Goal: Task Accomplishment & Management: Manage account settings

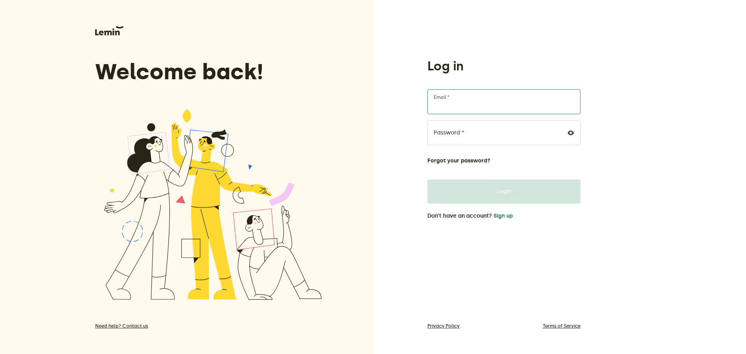
click at [497, 107] on input "Email *" at bounding box center [504, 101] width 153 height 25
click at [487, 106] on input "Email *" at bounding box center [504, 101] width 153 height 25
type input "[EMAIL_ADDRESS][DOMAIN_NAME]"
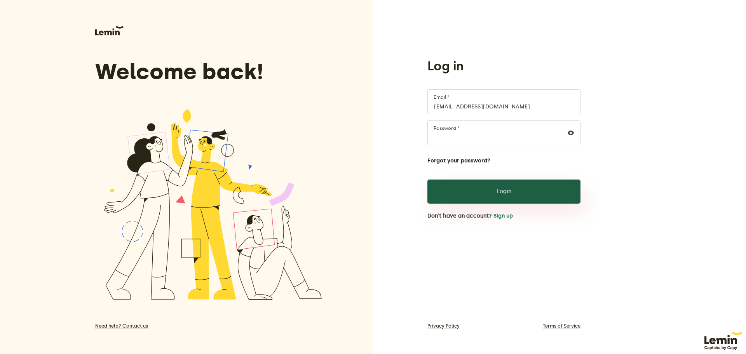
click at [506, 199] on button "Login" at bounding box center [504, 192] width 153 height 24
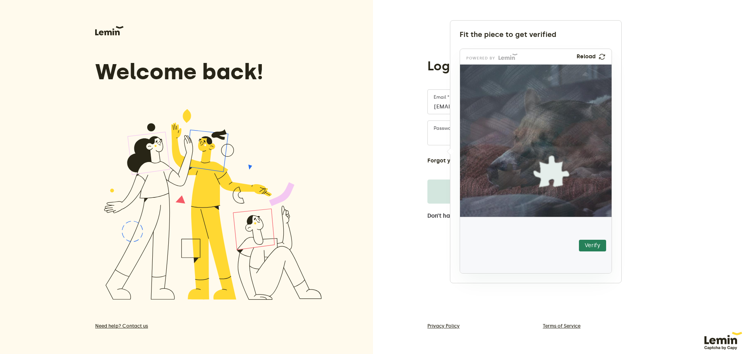
drag, startPoint x: 488, startPoint y: 241, endPoint x: 506, endPoint y: 164, distance: 78.6
click at [506, 164] on img at bounding box center [462, 226] width 267 height 152
drag, startPoint x: 507, startPoint y: 171, endPoint x: 527, endPoint y: 139, distance: 37.3
click at [527, 139] on img at bounding box center [458, 215] width 267 height 152
drag, startPoint x: 529, startPoint y: 139, endPoint x: 509, endPoint y: 134, distance: 20.9
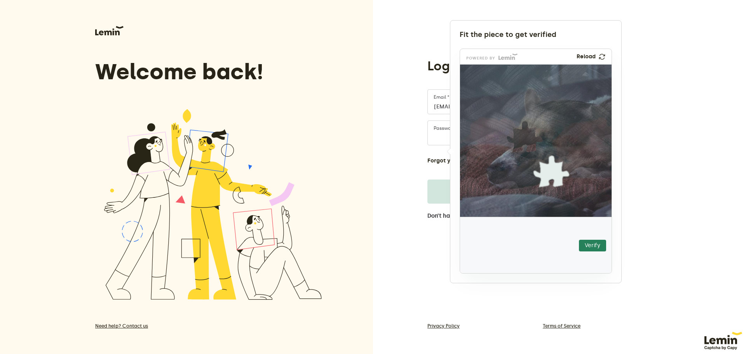
click at [509, 134] on img at bounding box center [477, 184] width 267 height 152
click at [599, 246] on button "Verify" at bounding box center [592, 246] width 27 height 12
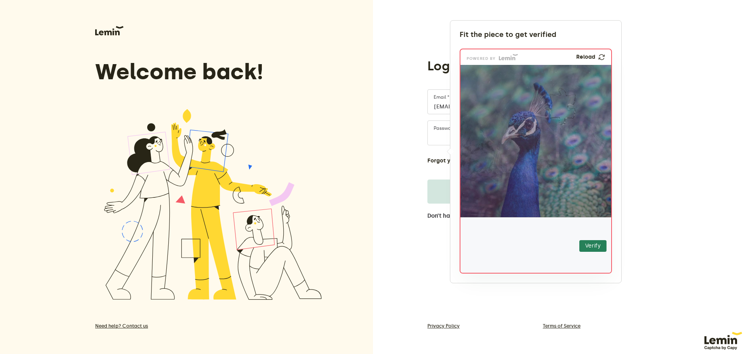
drag, startPoint x: 492, startPoint y: 253, endPoint x: 561, endPoint y: 113, distance: 155.6
click at [561, 113] on img at bounding box center [512, 154] width 267 height 152
click at [599, 244] on button "Verify" at bounding box center [593, 246] width 27 height 12
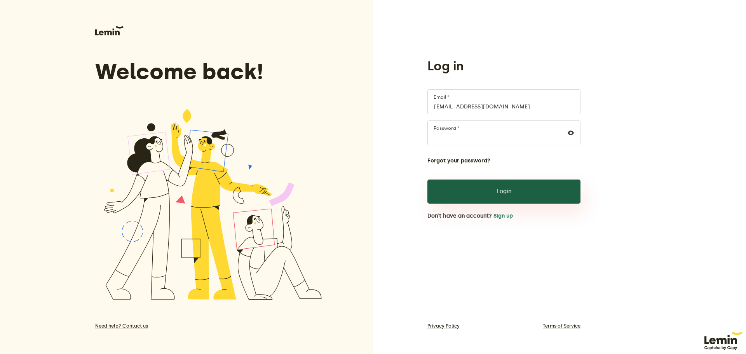
click at [518, 186] on button "Login" at bounding box center [504, 192] width 153 height 24
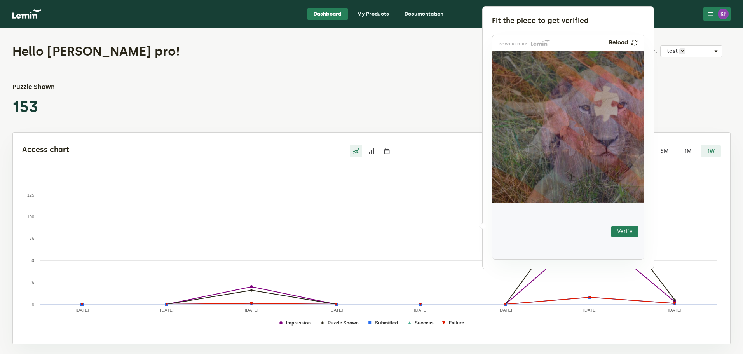
drag, startPoint x: 522, startPoint y: 231, endPoint x: 573, endPoint y: 137, distance: 107.3
click at [573, 137] on img at bounding box center [524, 186] width 267 height 152
click at [619, 227] on button "Verify" at bounding box center [624, 232] width 27 height 12
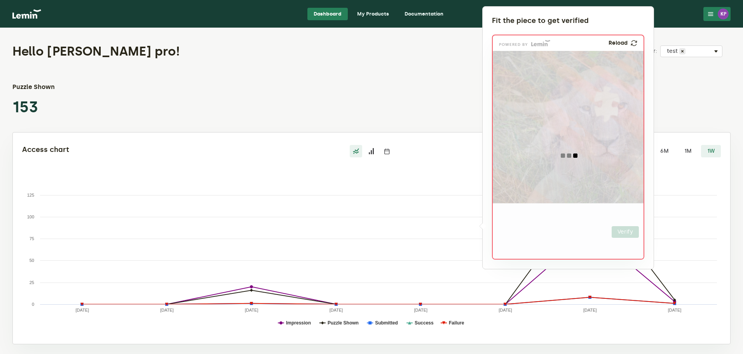
click at [415, 157] on div at bounding box center [371, 177] width 743 height 354
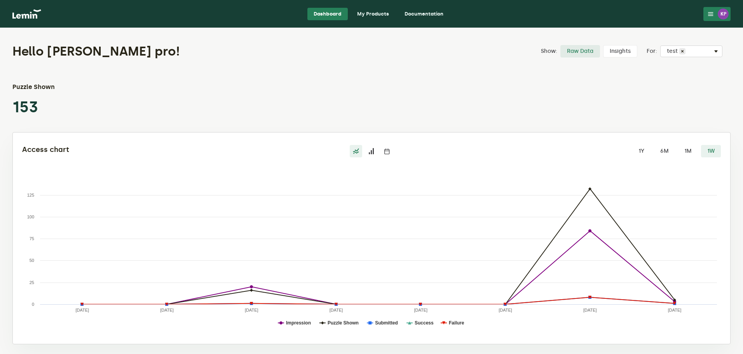
click at [424, 163] on div "Access chart 1Y 6M 1M 1W Created with Highcharts 9.1.2 Impression Puzzle Shown …" at bounding box center [371, 240] width 699 height 190
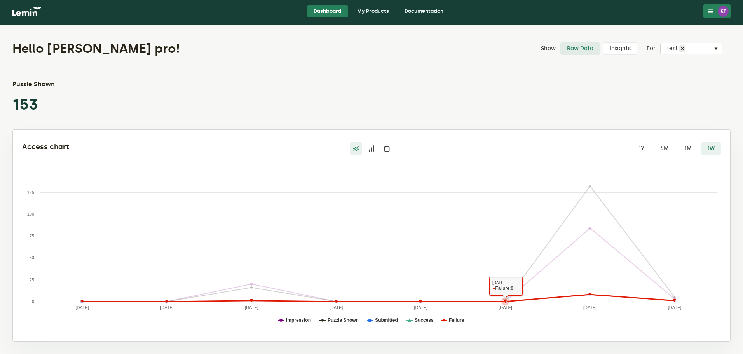
drag, startPoint x: 497, startPoint y: 175, endPoint x: 494, endPoint y: 253, distance: 78.2
drag, startPoint x: 457, startPoint y: 151, endPoint x: 470, endPoint y: 253, distance: 103.4
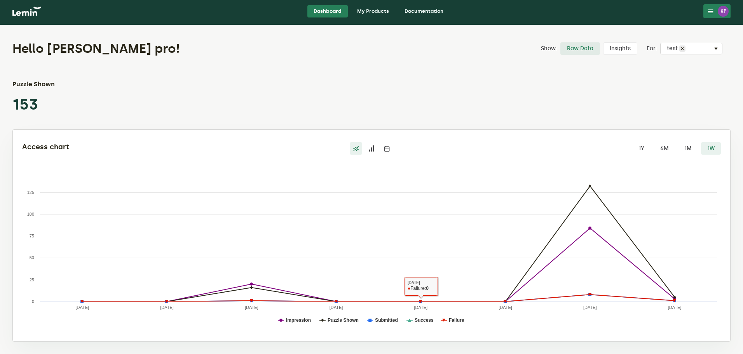
click at [372, 148] on icon at bounding box center [371, 148] width 6 height 6
click at [365, 142] on input "radio" at bounding box center [365, 142] width 0 height 0
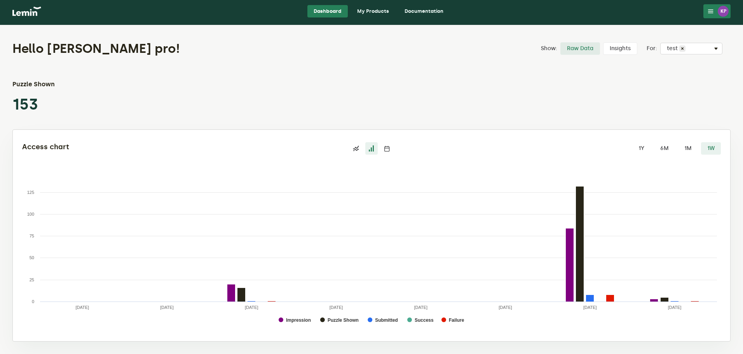
click at [626, 50] on label "Insights" at bounding box center [620, 48] width 34 height 12
click at [603, 42] on input "Insights" at bounding box center [603, 42] width 0 height 0
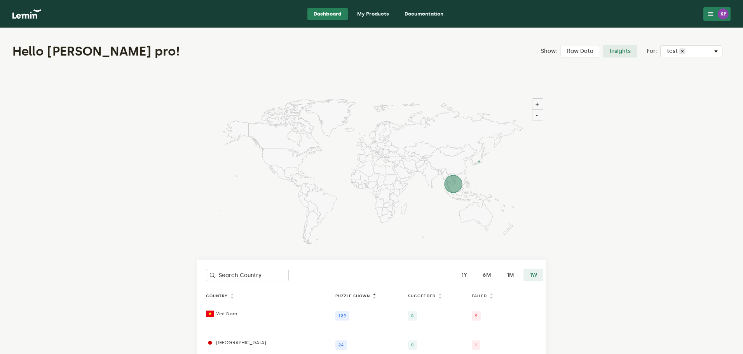
drag, startPoint x: 610, startPoint y: 200, endPoint x: 602, endPoint y: 82, distance: 118.4
click at [587, 55] on label "Raw Data" at bounding box center [580, 51] width 40 height 12
click at [560, 45] on input "Raw Data" at bounding box center [560, 45] width 0 height 0
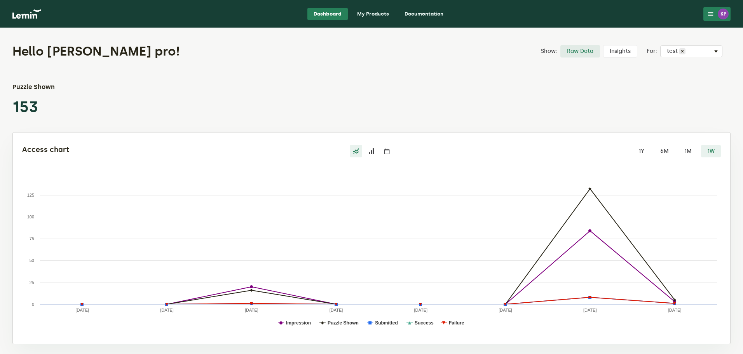
click at [379, 13] on link "My Products" at bounding box center [373, 14] width 44 height 12
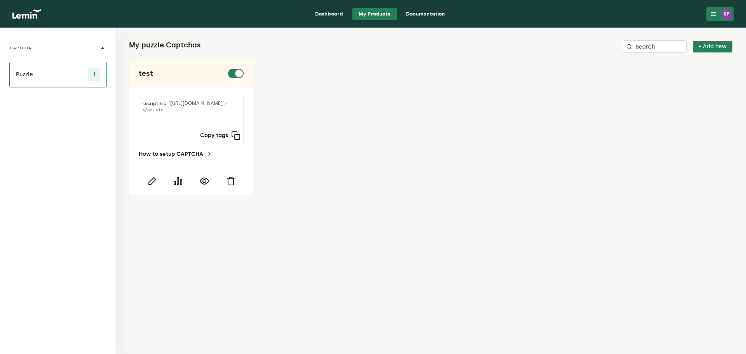
click at [422, 10] on link "Documentation" at bounding box center [425, 14] width 51 height 12
click at [154, 182] on icon "button" at bounding box center [151, 180] width 9 height 9
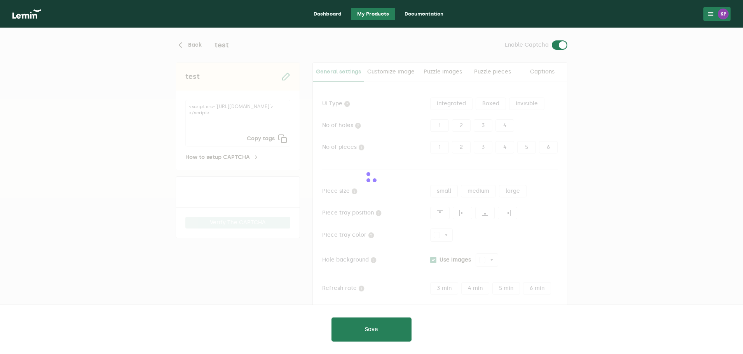
type input "white"
checkbox input "true"
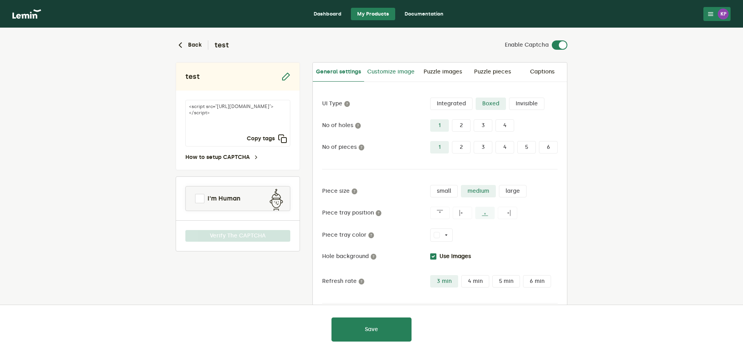
click at [413, 72] on link "Customize image" at bounding box center [391, 72] width 54 height 19
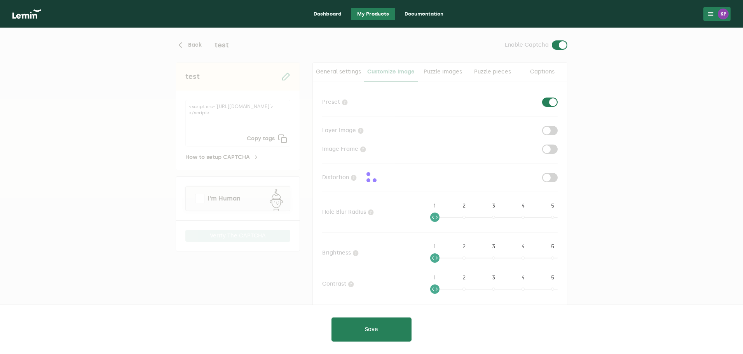
checkbox input "true"
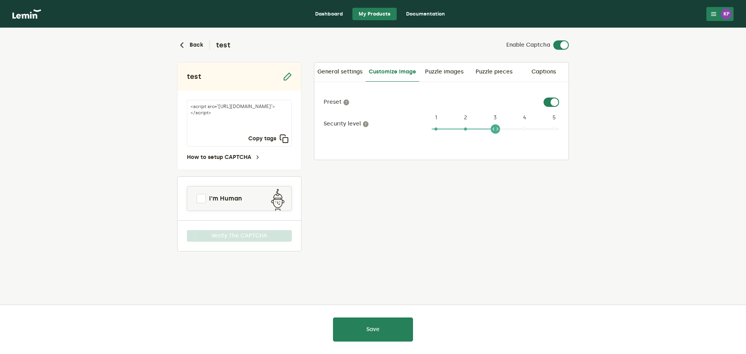
click at [436, 129] on ngx-slider "3 1 2 3 4 5" at bounding box center [495, 132] width 127 height 6
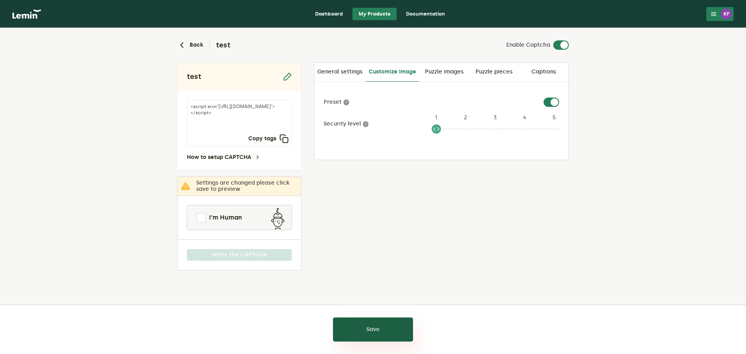
click at [388, 326] on button "Save" at bounding box center [373, 330] width 80 height 24
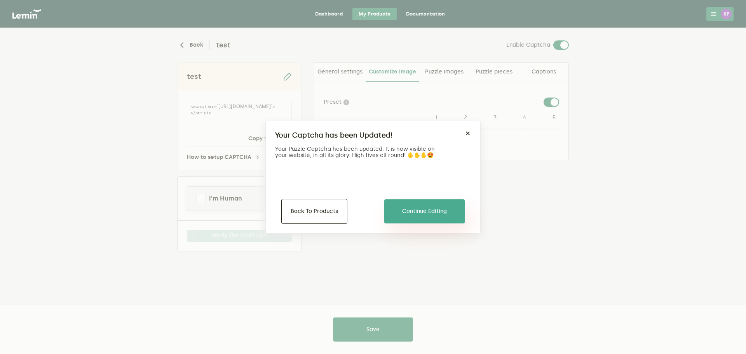
click at [431, 211] on button "Continue Editing" at bounding box center [424, 211] width 80 height 24
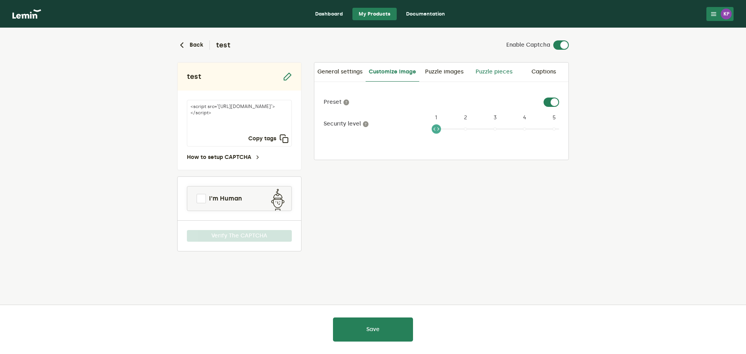
click at [485, 75] on link "Puzzle pieces" at bounding box center [494, 72] width 50 height 19
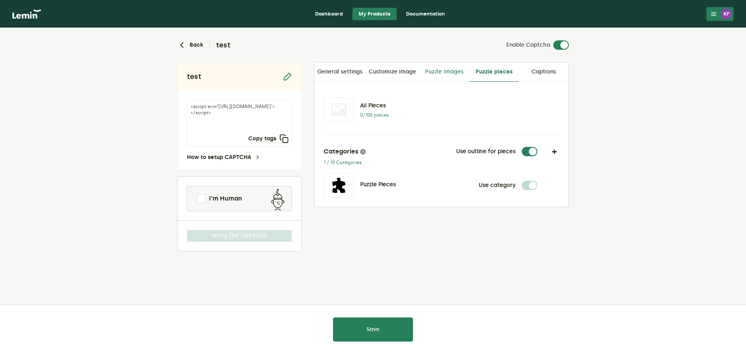
click at [461, 72] on link "Puzzle images" at bounding box center [444, 72] width 50 height 19
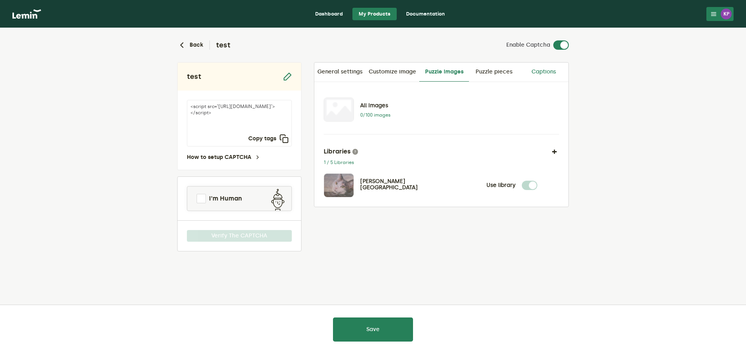
click at [540, 72] on link "Captions" at bounding box center [544, 72] width 50 height 19
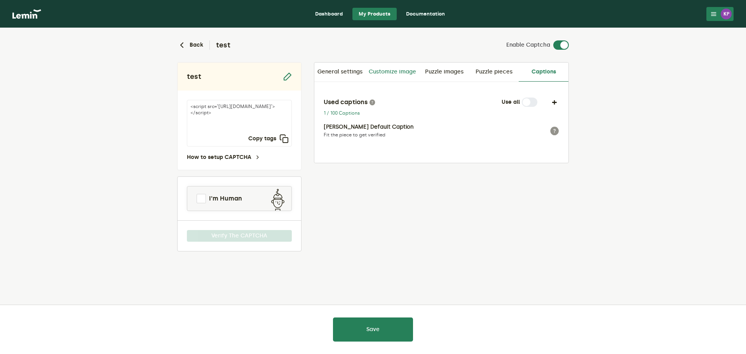
click at [403, 72] on link "Customize image" at bounding box center [393, 72] width 54 height 19
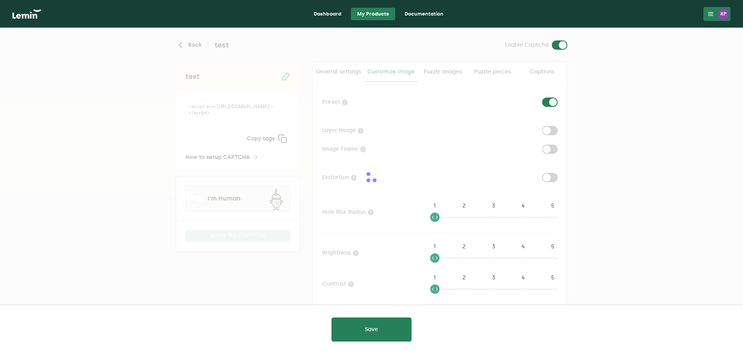
checkbox input "true"
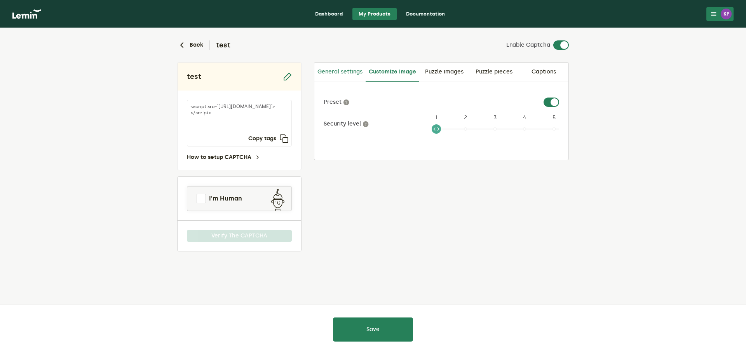
click at [353, 72] on link "General settings" at bounding box center [339, 72] width 51 height 19
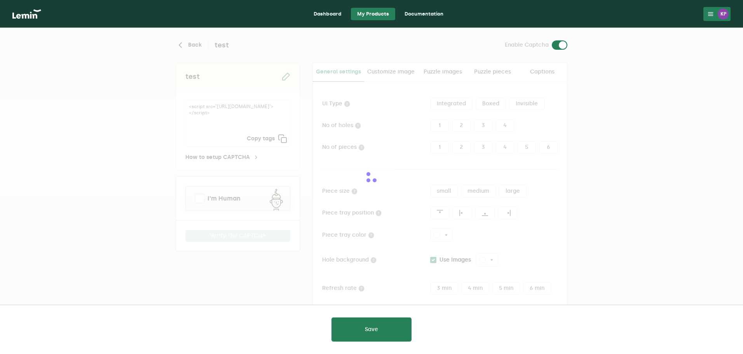
type input "white"
checkbox input "true"
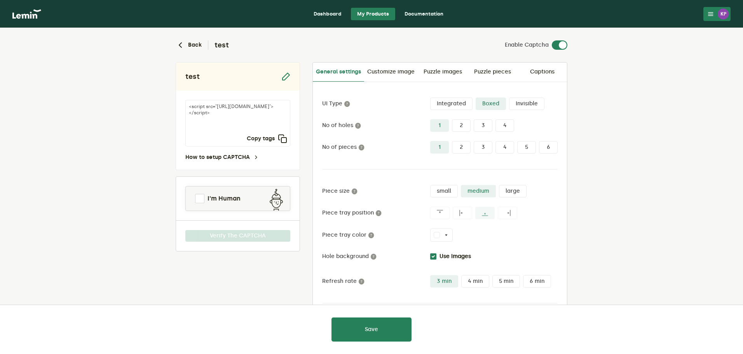
click at [516, 187] on label "large" at bounding box center [513, 191] width 28 height 12
click at [499, 185] on input "large" at bounding box center [499, 185] width 0 height 0
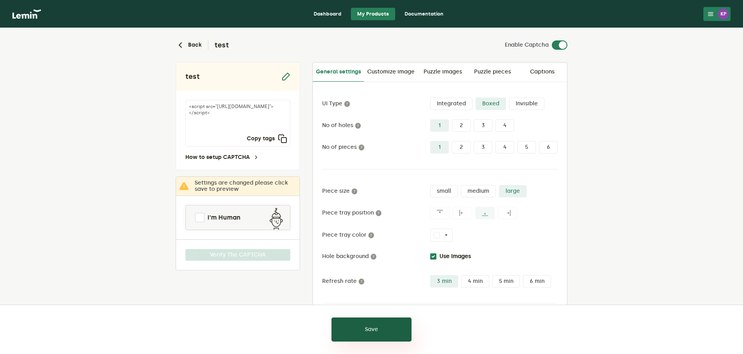
click at [388, 327] on button "Save" at bounding box center [372, 330] width 80 height 24
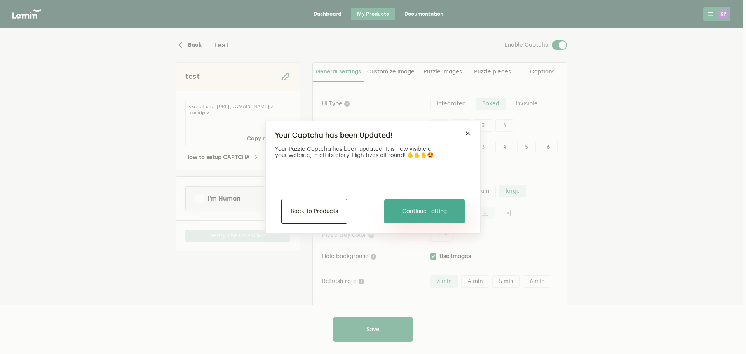
click at [432, 207] on button "Continue Editing" at bounding box center [424, 211] width 80 height 24
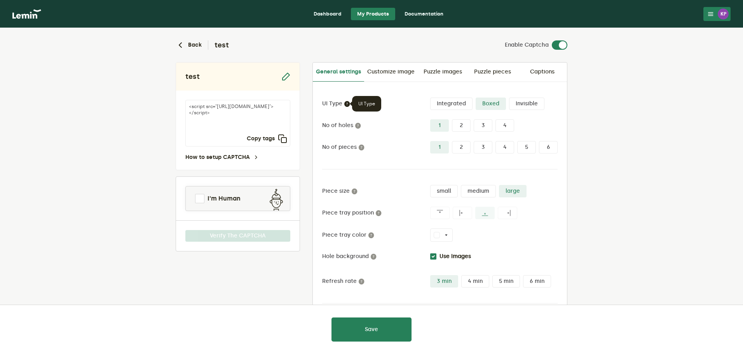
click at [347, 105] on icon at bounding box center [347, 104] width 6 height 6
click at [456, 107] on label "Integrated" at bounding box center [451, 104] width 42 height 12
click at [430, 98] on input "Integrated" at bounding box center [430, 98] width 0 height 0
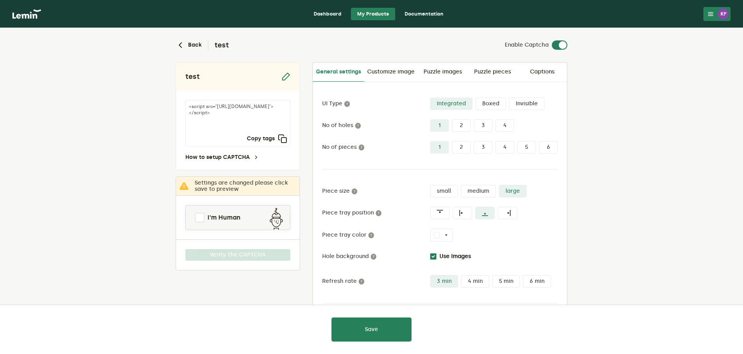
click at [220, 229] on div "I'm Human" at bounding box center [237, 217] width 105 height 25
click at [225, 219] on span "I'm Human" at bounding box center [224, 217] width 33 height 9
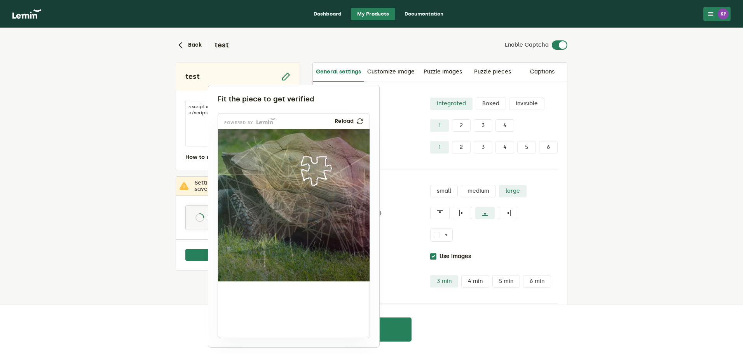
drag, startPoint x: 250, startPoint y: 303, endPoint x: 320, endPoint y: 164, distance: 156.3
click at [320, 164] on img at bounding box center [269, 218] width 267 height 152
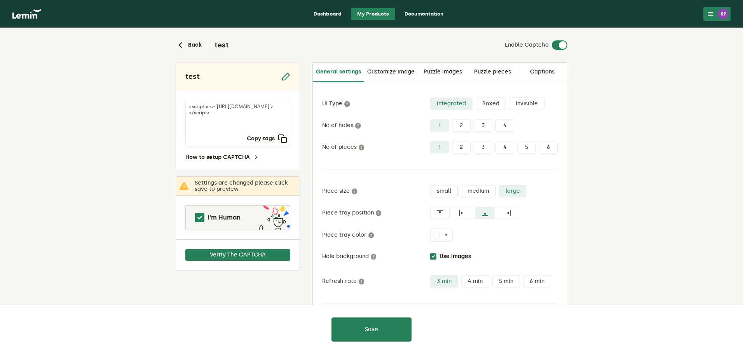
click at [452, 100] on label "Integrated" at bounding box center [451, 104] width 42 height 12
click at [430, 98] on input "Integrated" at bounding box center [430, 98] width 0 height 0
click at [532, 104] on label "Invisible" at bounding box center [526, 104] width 35 height 12
click at [509, 98] on input "Invisible" at bounding box center [509, 98] width 0 height 0
click at [382, 322] on button "Save" at bounding box center [372, 330] width 80 height 24
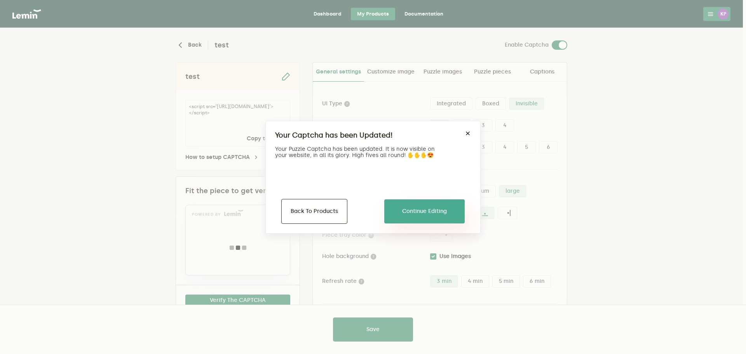
click at [434, 215] on button "Continue Editing" at bounding box center [424, 211] width 80 height 24
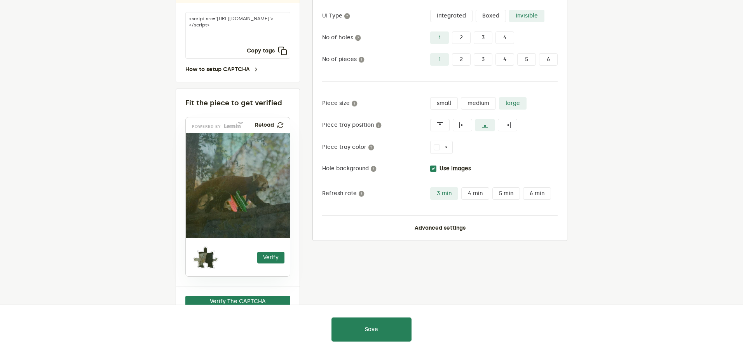
scroll to position [74, 0]
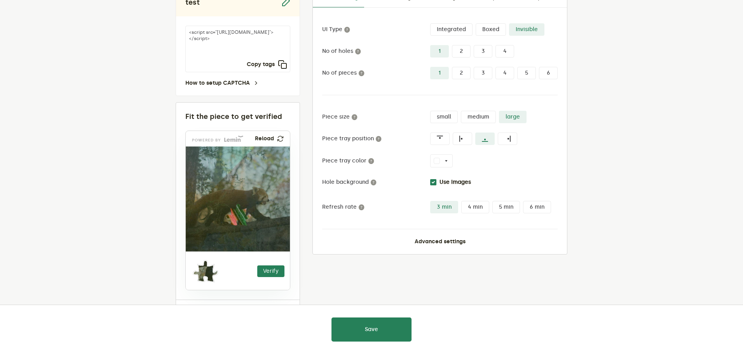
click at [454, 33] on label "Integrated" at bounding box center [451, 29] width 42 height 12
click at [430, 23] on input "Integrated" at bounding box center [430, 23] width 0 height 0
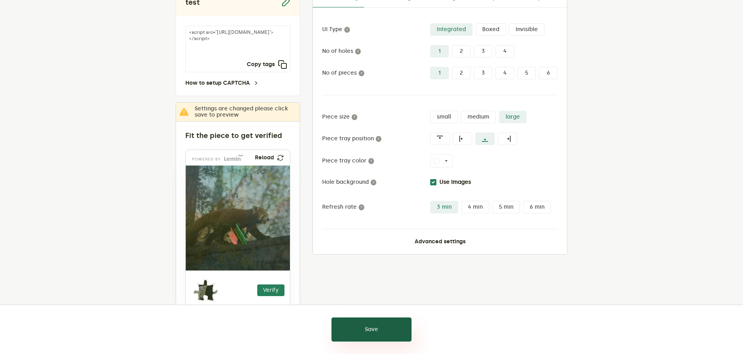
click at [400, 327] on button "Save" at bounding box center [372, 330] width 80 height 24
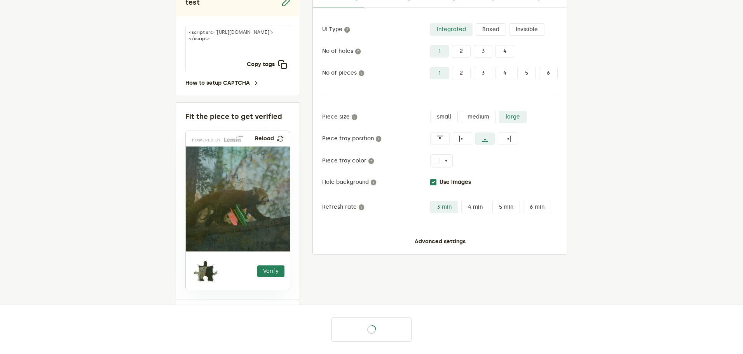
scroll to position [37, 0]
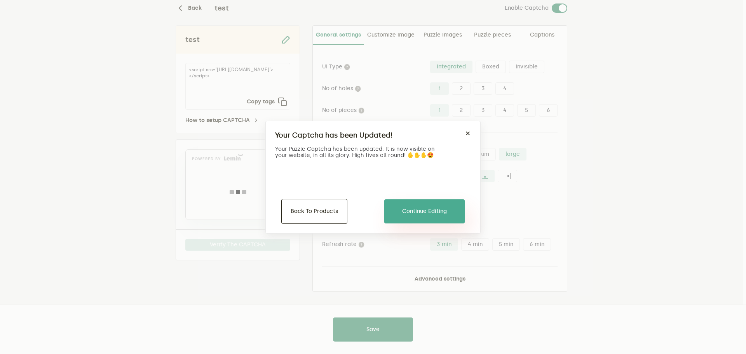
click at [423, 214] on button "Continue Editing" at bounding box center [424, 211] width 80 height 24
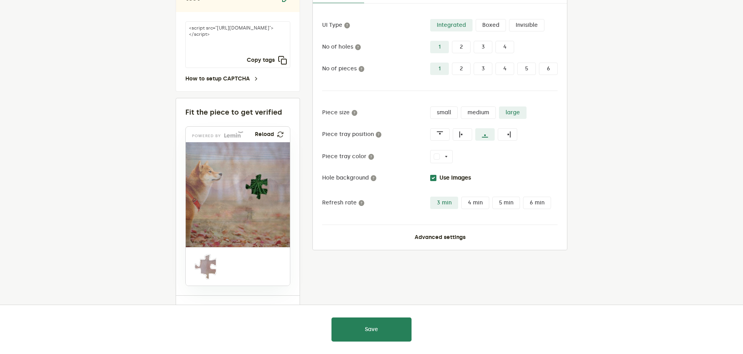
scroll to position [74, 0]
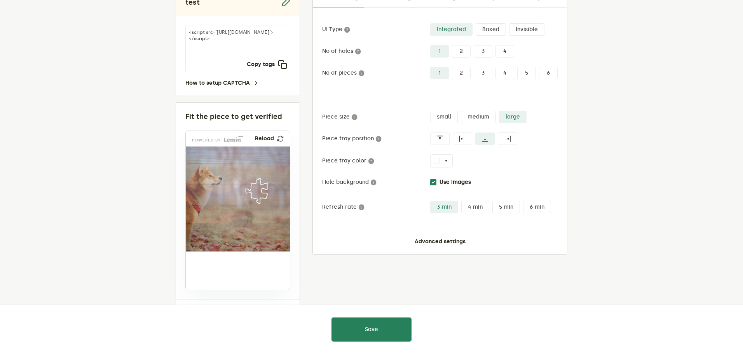
drag, startPoint x: 205, startPoint y: 267, endPoint x: 257, endPoint y: 188, distance: 95.1
click at [257, 188] on img at bounding box center [224, 223] width 184 height 105
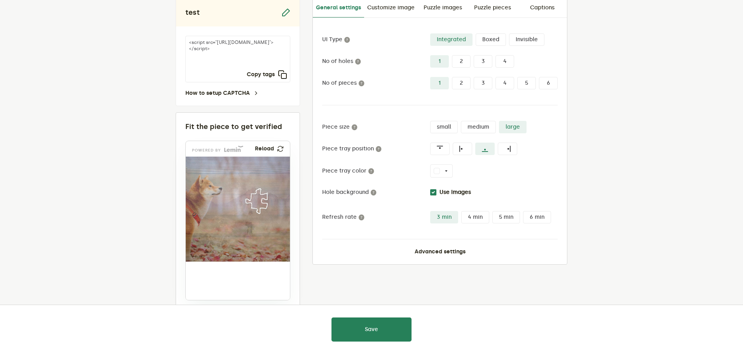
scroll to position [113, 0]
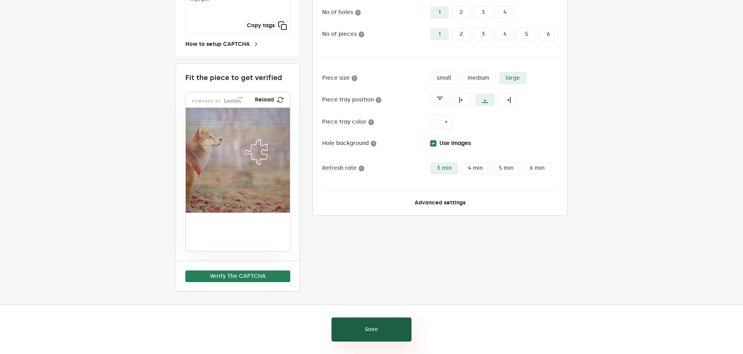
click at [374, 330] on button "Save" at bounding box center [372, 330] width 80 height 24
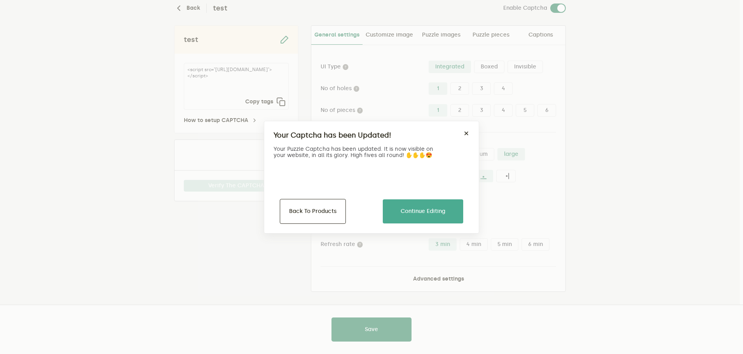
scroll to position [37, 0]
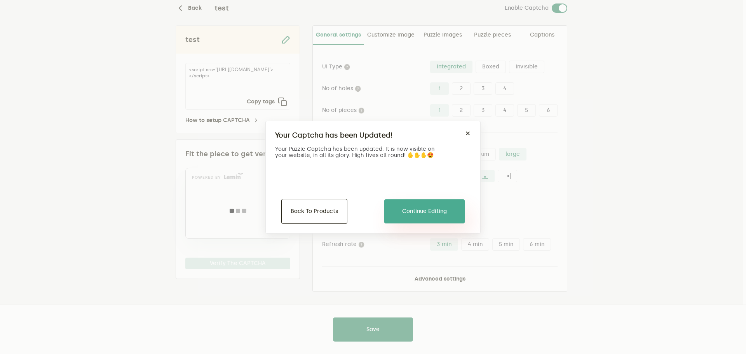
click at [415, 215] on button "Continue Editing" at bounding box center [424, 211] width 80 height 24
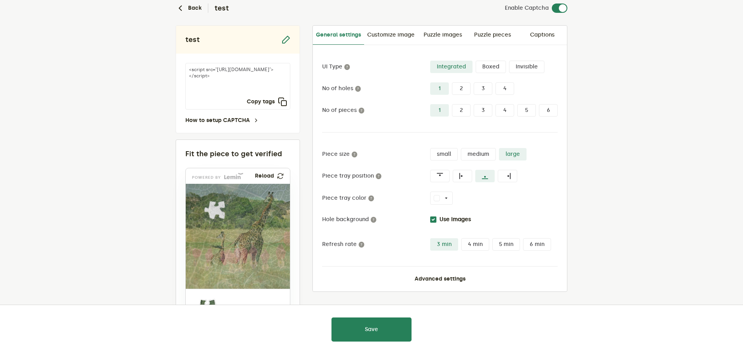
click at [487, 65] on label "Boxed" at bounding box center [491, 67] width 30 height 12
click at [476, 61] on input "Boxed" at bounding box center [476, 61] width 0 height 0
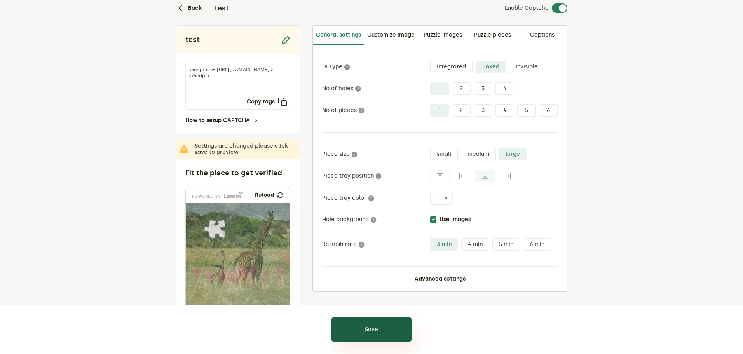
click at [390, 324] on button "Save" at bounding box center [372, 330] width 80 height 24
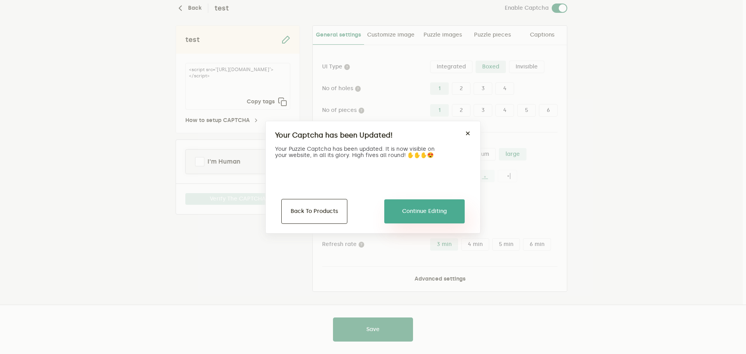
click at [412, 210] on button "Continue Editing" at bounding box center [424, 211] width 80 height 24
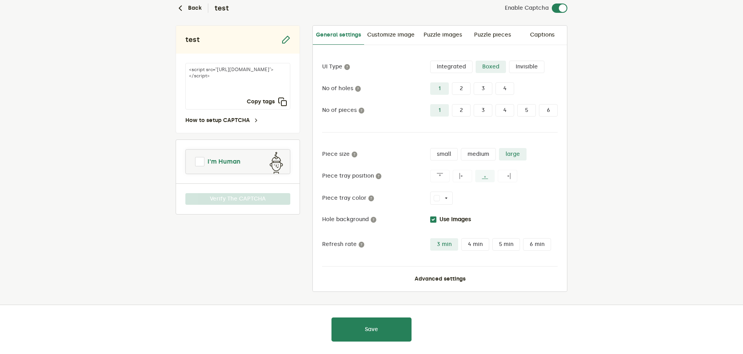
click at [242, 160] on link "I'm Human" at bounding box center [238, 161] width 104 height 19
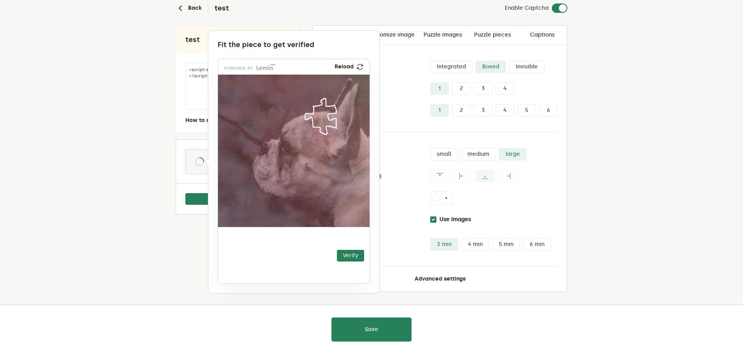
drag, startPoint x: 243, startPoint y: 257, endPoint x: 318, endPoint y: 119, distance: 157.4
click at [318, 119] on img at bounding box center [273, 164] width 267 height 152
click at [342, 255] on button "Verify" at bounding box center [350, 256] width 27 height 12
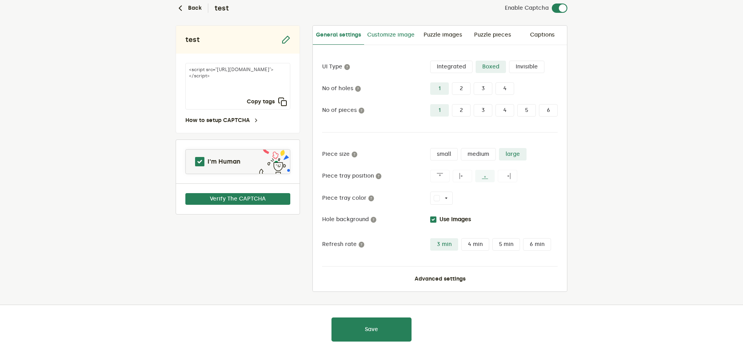
click at [395, 38] on link "Customize image" at bounding box center [391, 35] width 54 height 19
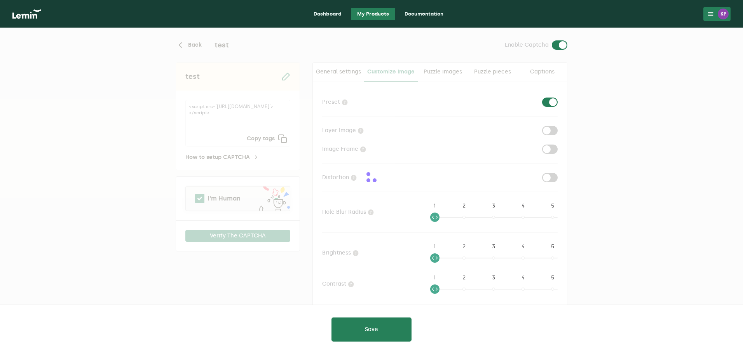
checkbox input "true"
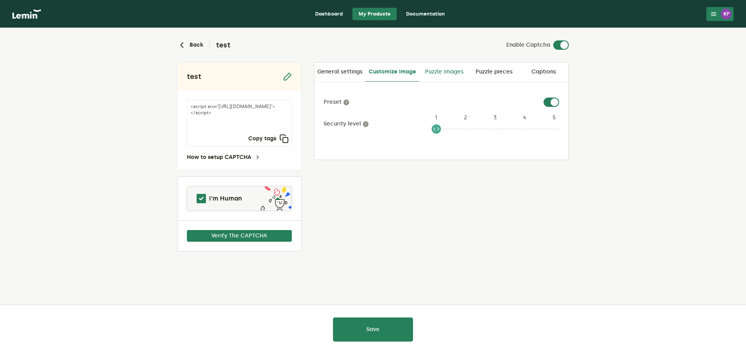
click at [447, 71] on link "Puzzle images" at bounding box center [444, 72] width 50 height 19
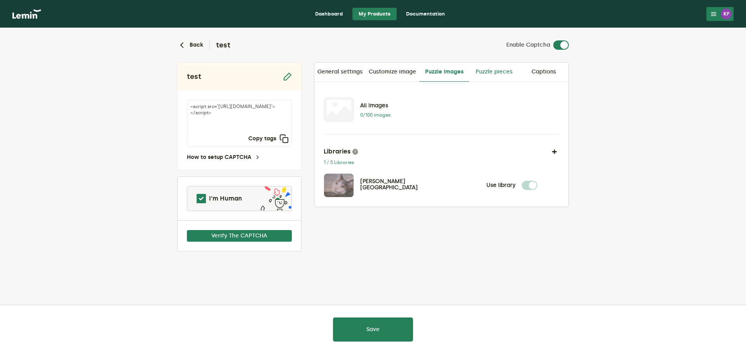
click at [478, 73] on link "Puzzle pieces" at bounding box center [494, 72] width 50 height 19
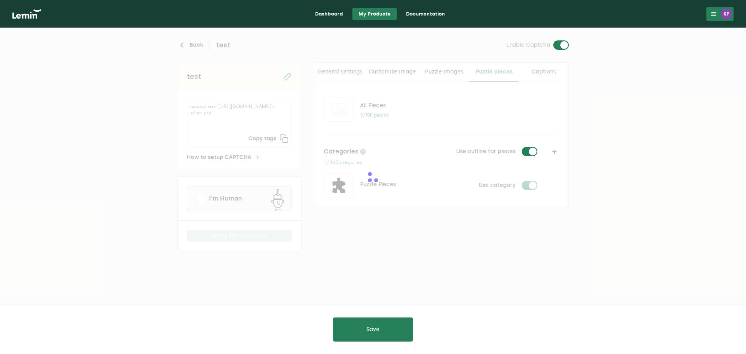
checkbox input "true"
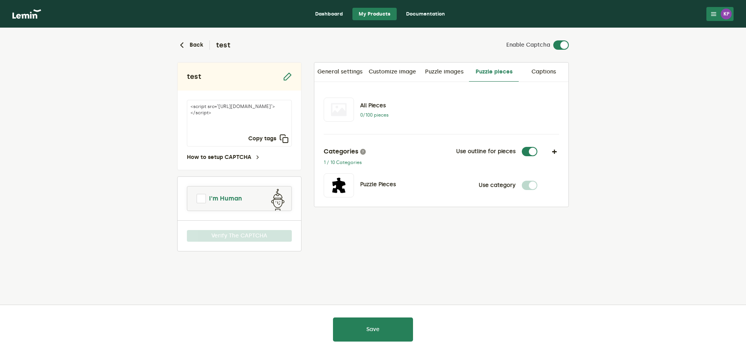
click at [230, 199] on span "I'm Human" at bounding box center [225, 198] width 33 height 9
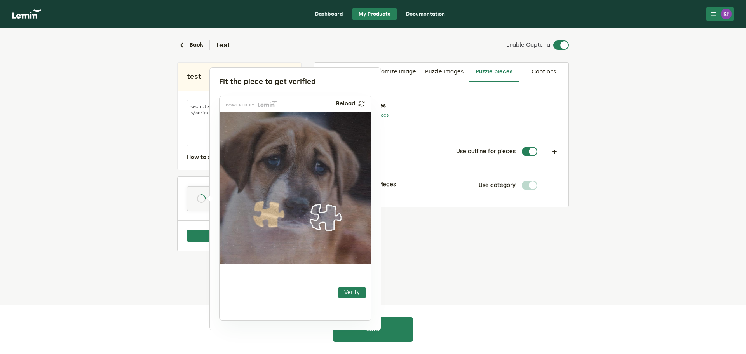
drag, startPoint x: 258, startPoint y: 282, endPoint x: 333, endPoint y: 210, distance: 104.5
click at [333, 210] on img at bounding box center [278, 265] width 267 height 152
click at [348, 289] on button "Verify" at bounding box center [352, 293] width 27 height 12
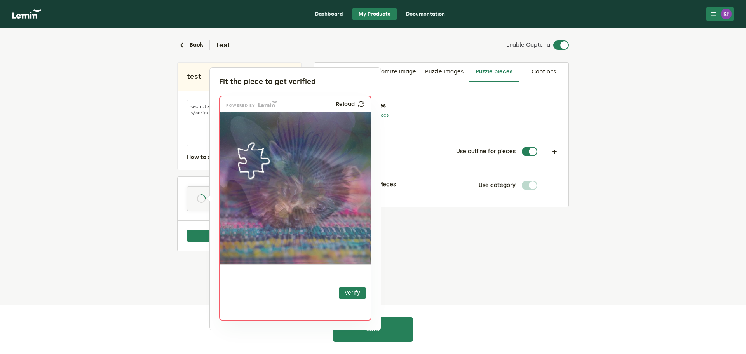
drag, startPoint x: 250, startPoint y: 277, endPoint x: 257, endPoint y: 154, distance: 123.1
click at [257, 154] on img at bounding box center [206, 209] width 267 height 152
click at [353, 295] on button "Verify" at bounding box center [352, 293] width 27 height 12
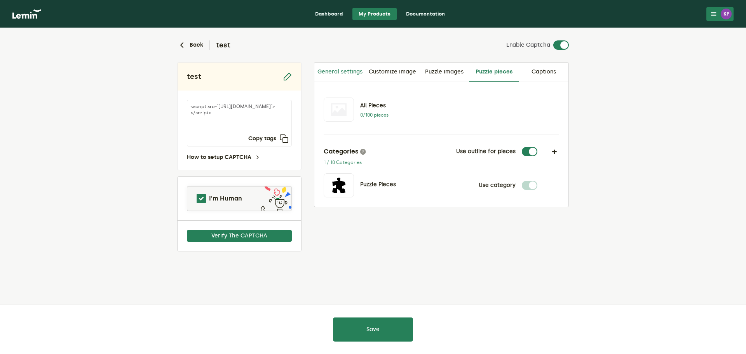
click at [343, 72] on link "General settings" at bounding box center [339, 72] width 51 height 19
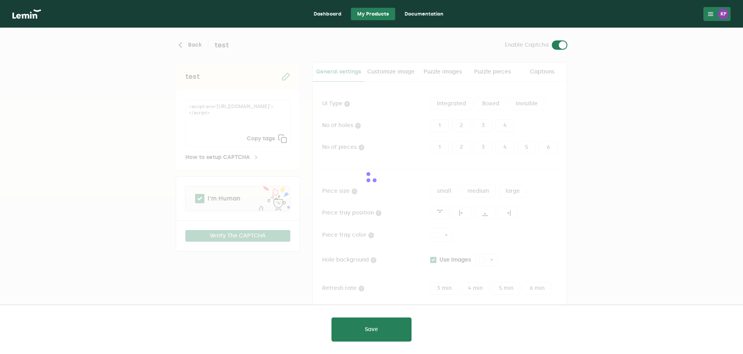
type input "white"
checkbox input "true"
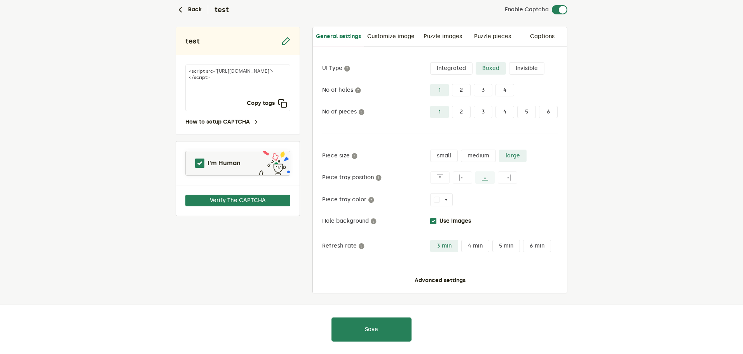
scroll to position [37, 0]
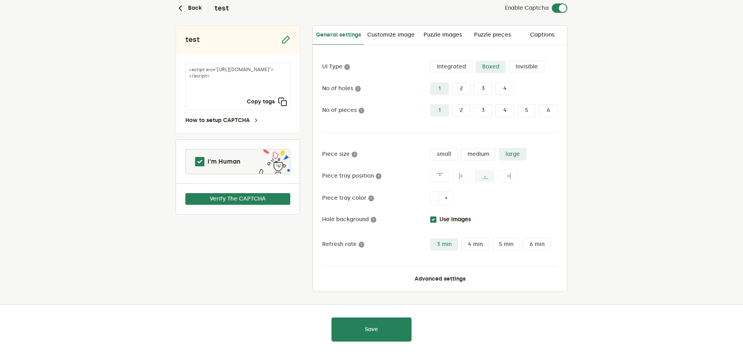
drag, startPoint x: 603, startPoint y: 147, endPoint x: 595, endPoint y: 173, distance: 26.3
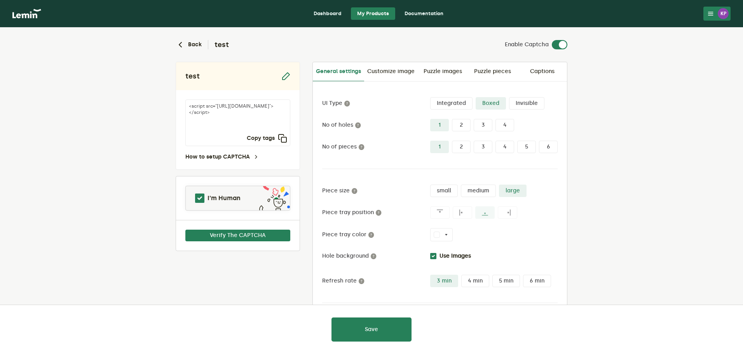
scroll to position [0, 0]
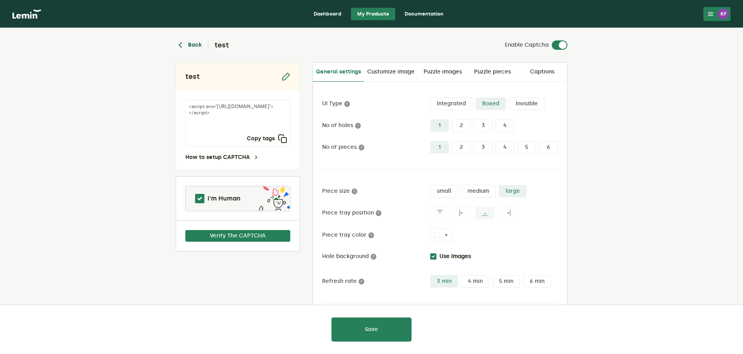
click at [193, 47] on button "Back" at bounding box center [189, 44] width 26 height 9
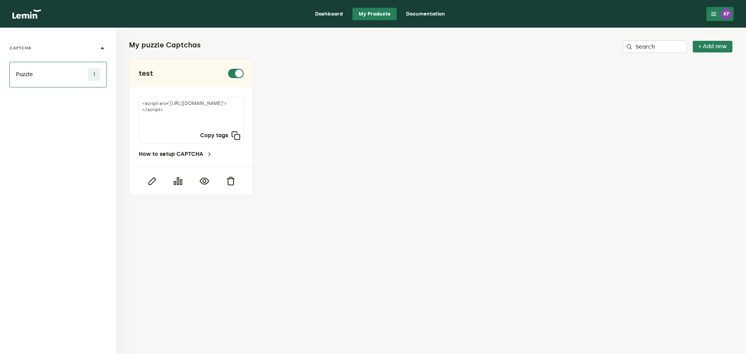
click at [367, 13] on link "My Products" at bounding box center [375, 14] width 44 height 12
click at [334, 13] on link "Dashboard" at bounding box center [329, 14] width 40 height 12
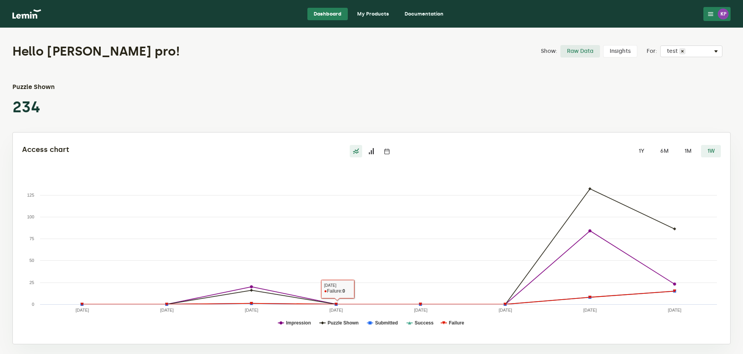
click at [371, 152] on icon at bounding box center [371, 151] width 6 height 6
click at [365, 145] on input "radio" at bounding box center [365, 145] width 0 height 0
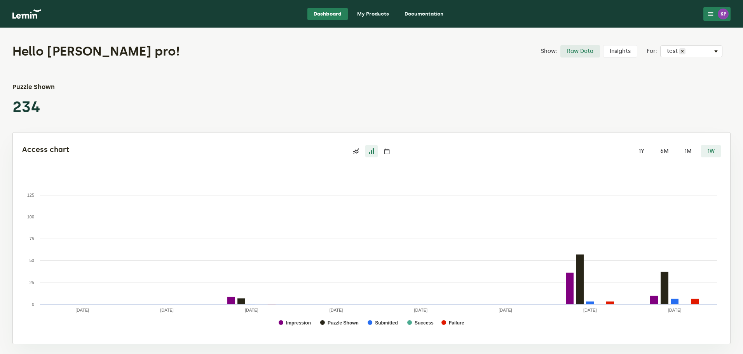
click at [389, 150] on icon at bounding box center [387, 151] width 6 height 6
click at [381, 145] on input "radio" at bounding box center [381, 145] width 0 height 0
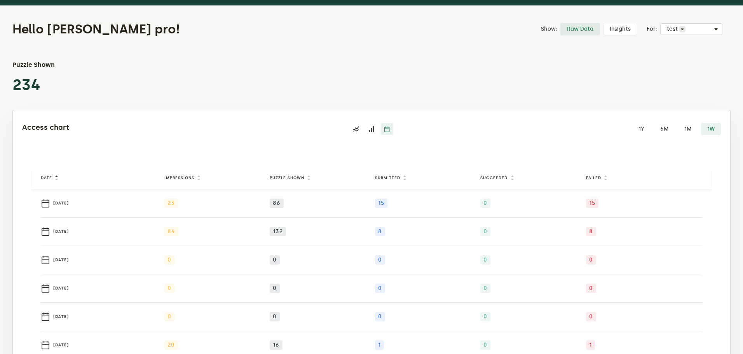
scroll to position [46, 0]
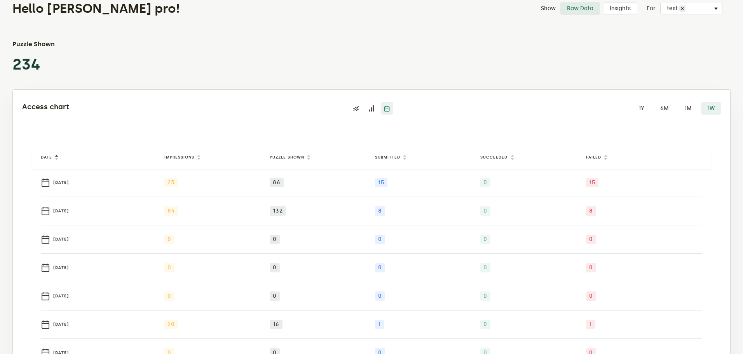
drag, startPoint x: 347, startPoint y: 206, endPoint x: 347, endPoint y: 224, distance: 17.9
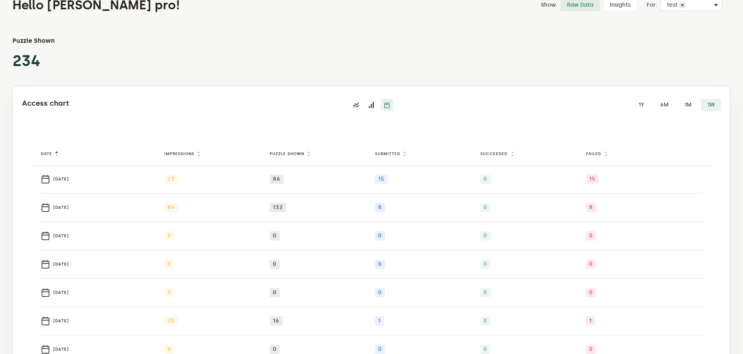
scroll to position [38, 0]
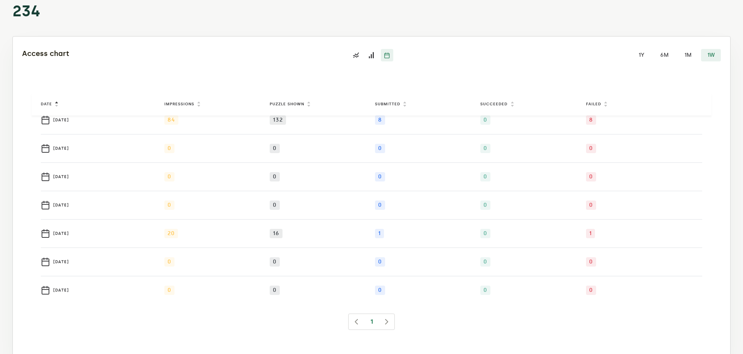
drag, startPoint x: 351, startPoint y: 252, endPoint x: 354, endPoint y: 302, distance: 50.3
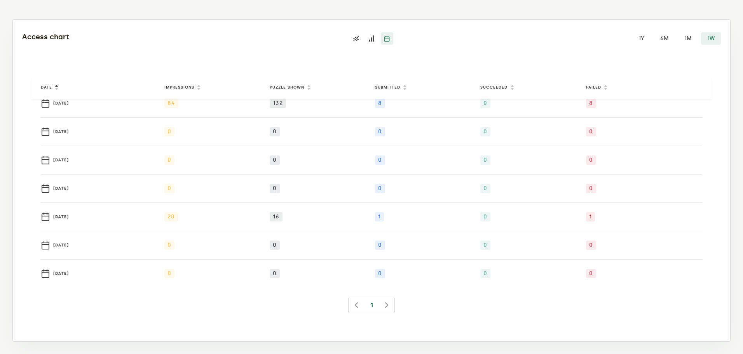
scroll to position [0, 0]
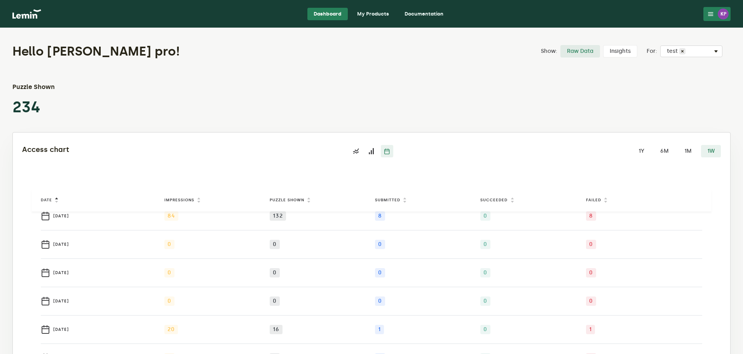
drag, startPoint x: 395, startPoint y: 300, endPoint x: 414, endPoint y: 187, distance: 115.1
click at [353, 325] on div "16" at bounding box center [321, 329] width 102 height 9
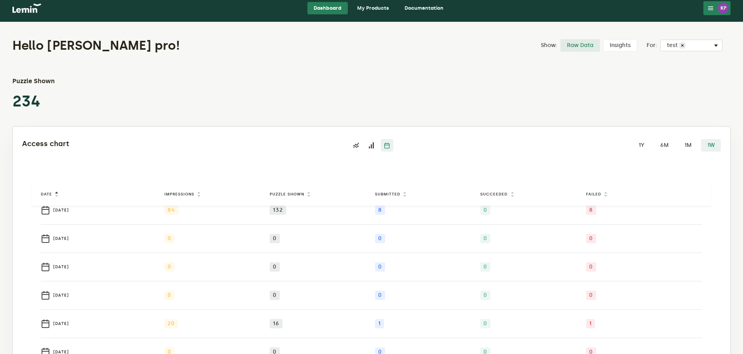
drag, startPoint x: 364, startPoint y: 275, endPoint x: 356, endPoint y: 309, distance: 35.3
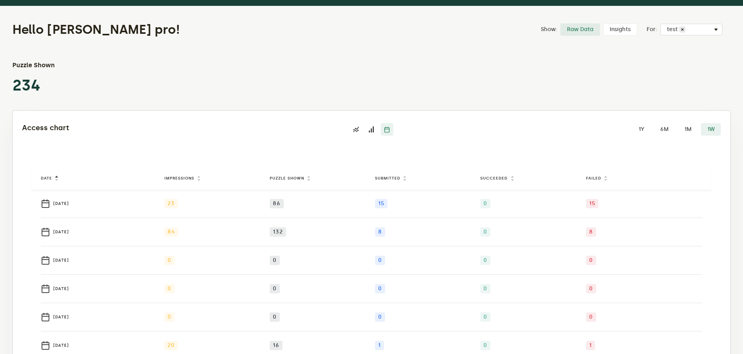
drag, startPoint x: 379, startPoint y: 202, endPoint x: 400, endPoint y: 202, distance: 20.2
click at [400, 202] on div "15" at bounding box center [426, 203] width 102 height 9
click at [452, 340] on td "1" at bounding box center [426, 345] width 105 height 28
